Goal: Information Seeking & Learning: Learn about a topic

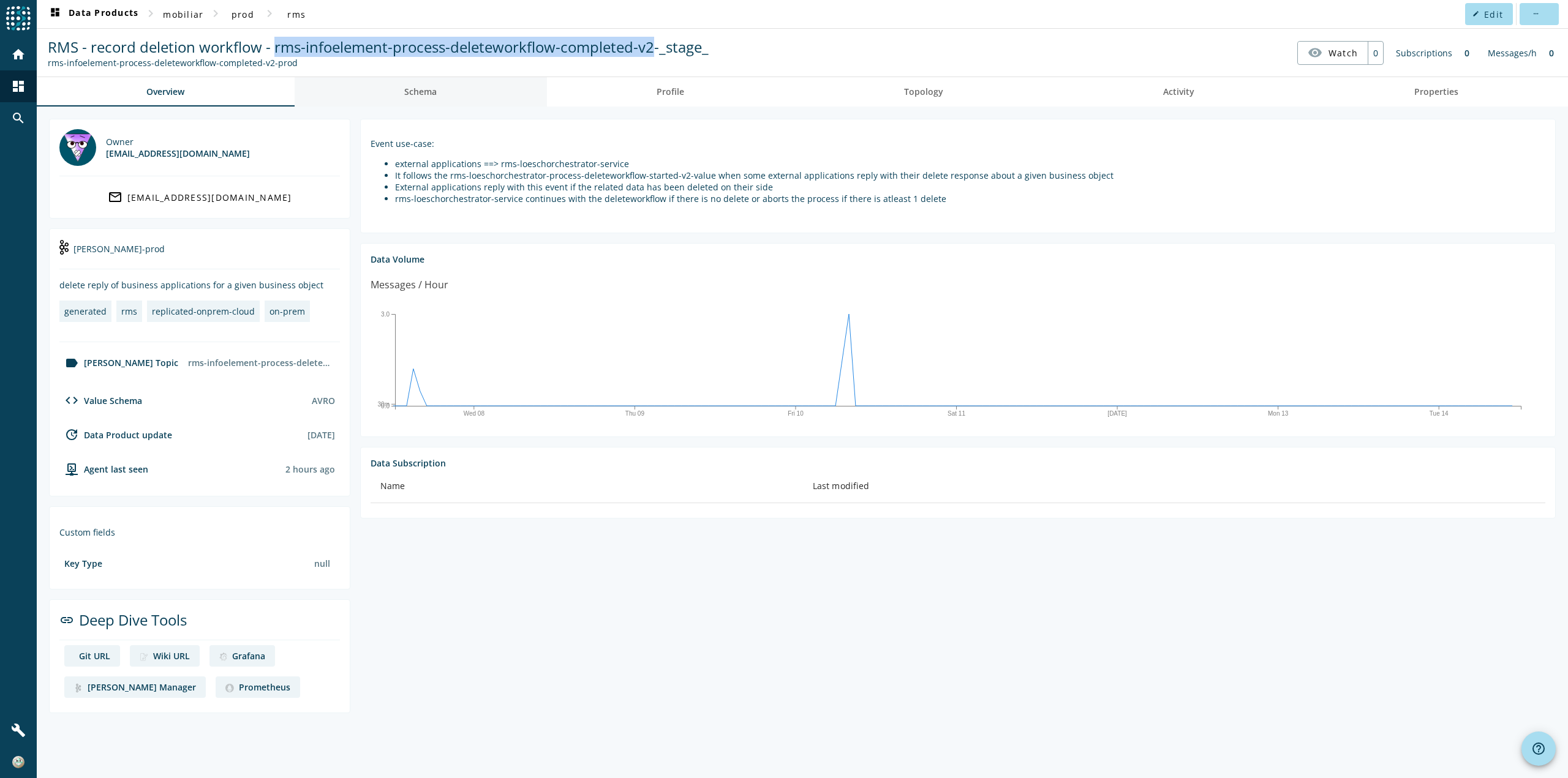
click at [413, 87] on span "Schema" at bounding box center [421, 91] width 32 height 8
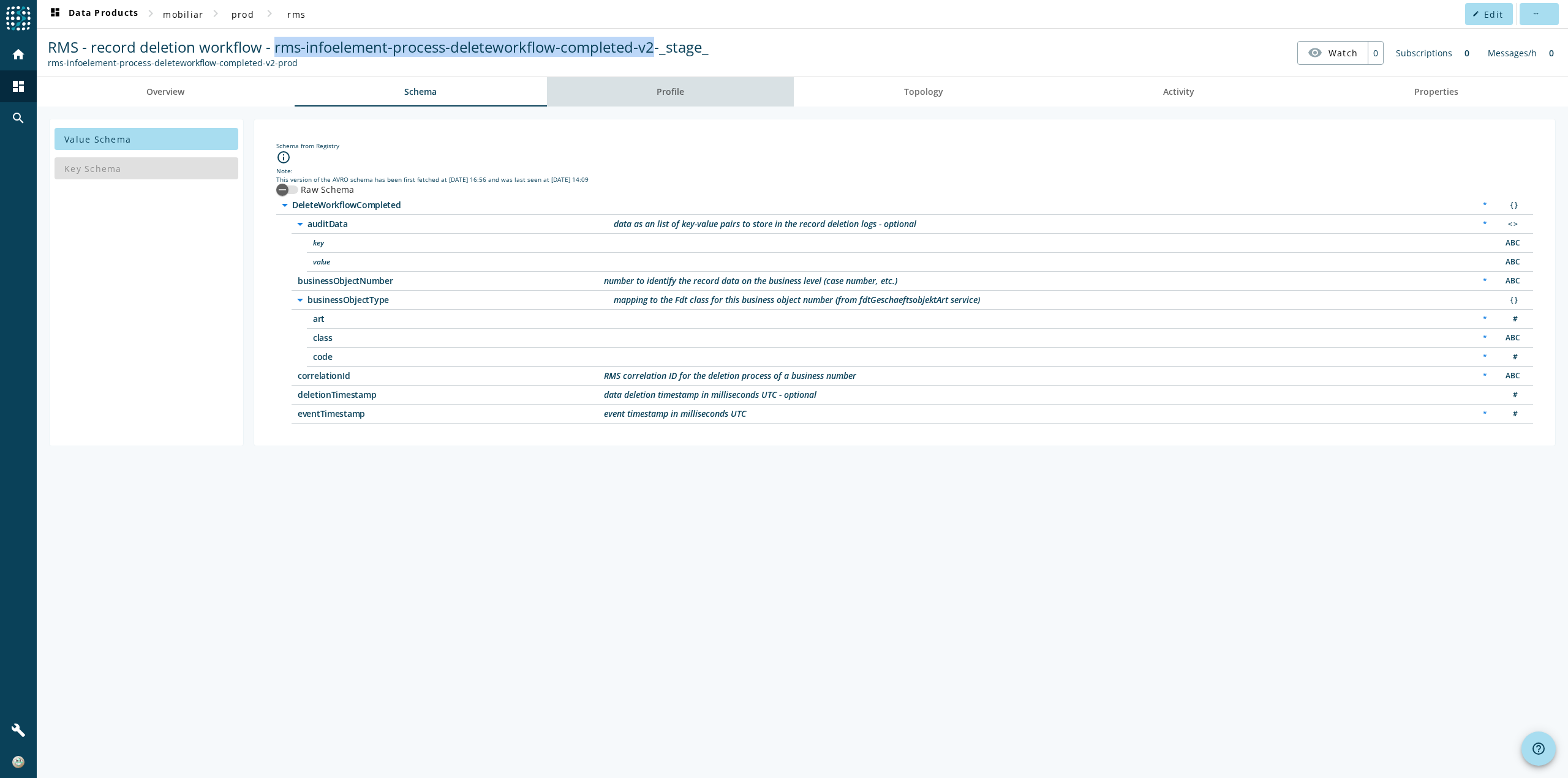
click at [668, 90] on span "Profile" at bounding box center [670, 91] width 28 height 8
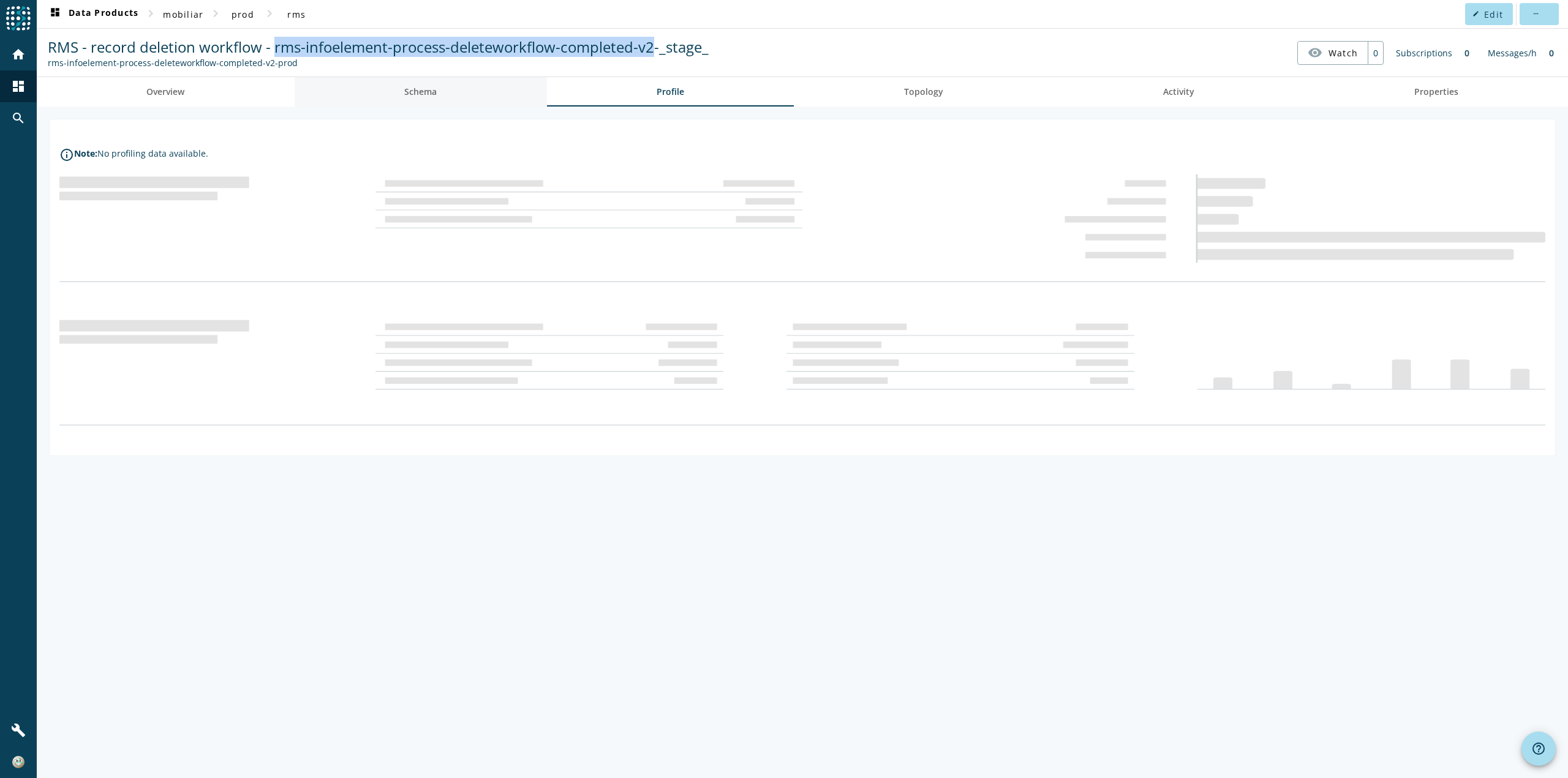
click at [424, 87] on span "Schema" at bounding box center [421, 91] width 32 height 8
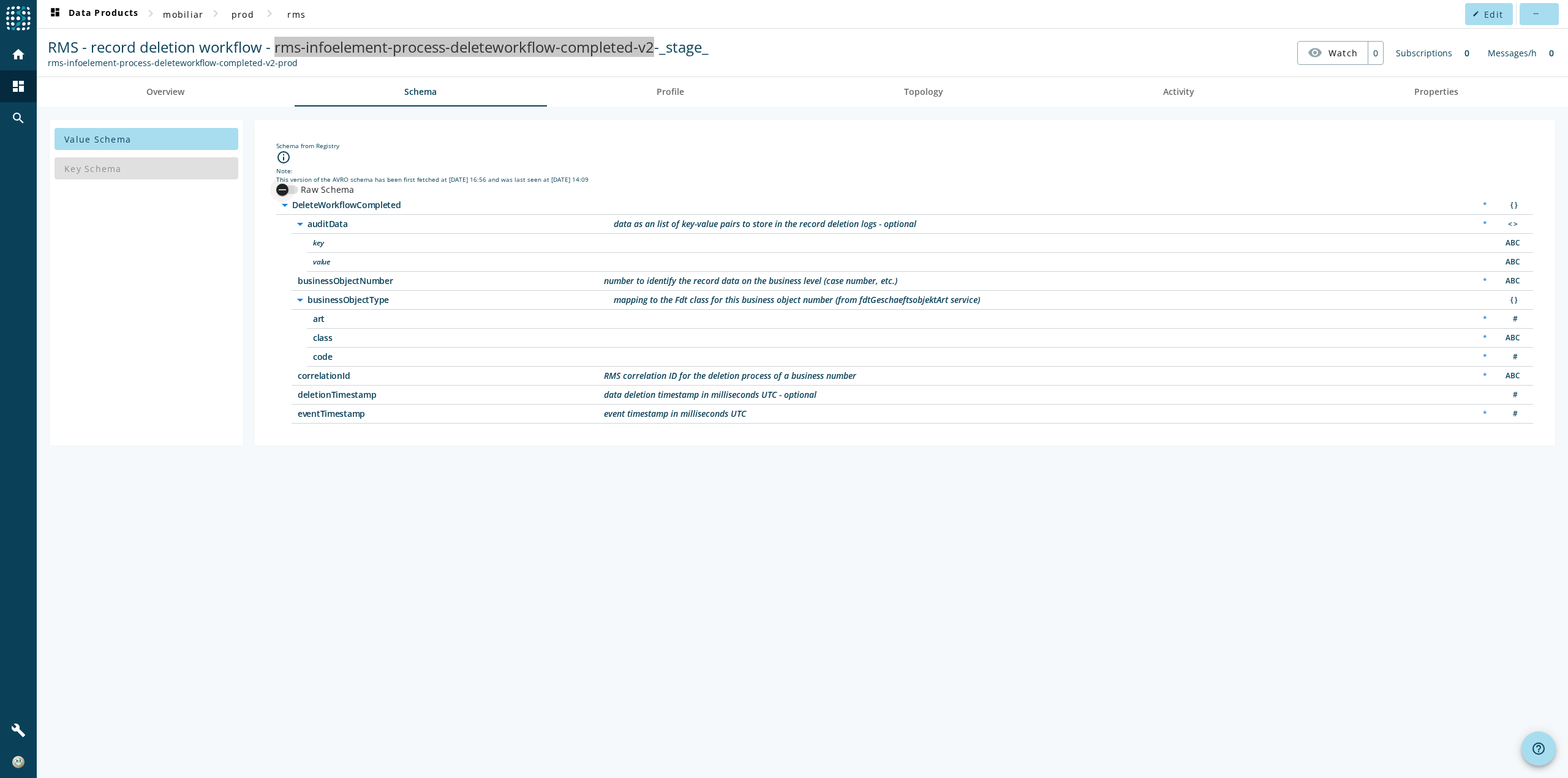
click at [283, 191] on icon "button" at bounding box center [282, 189] width 11 height 11
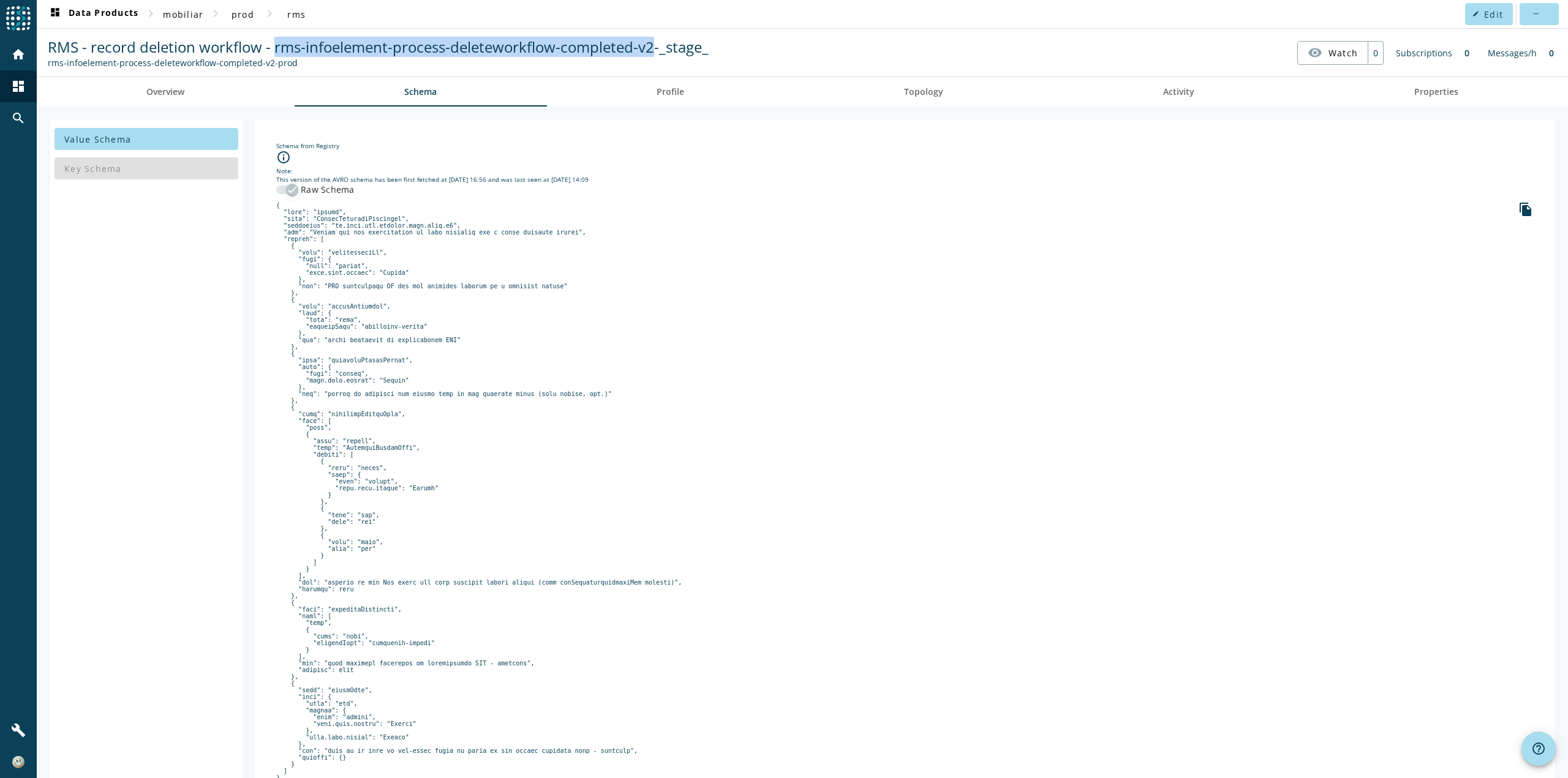
click at [283, 191] on div "button" at bounding box center [292, 189] width 25 height 25
